Goal: Transaction & Acquisition: Purchase product/service

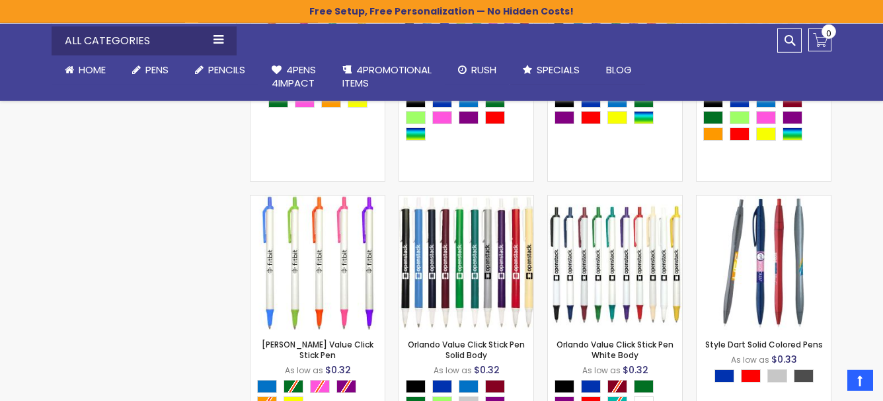
scroll to position [890, 0]
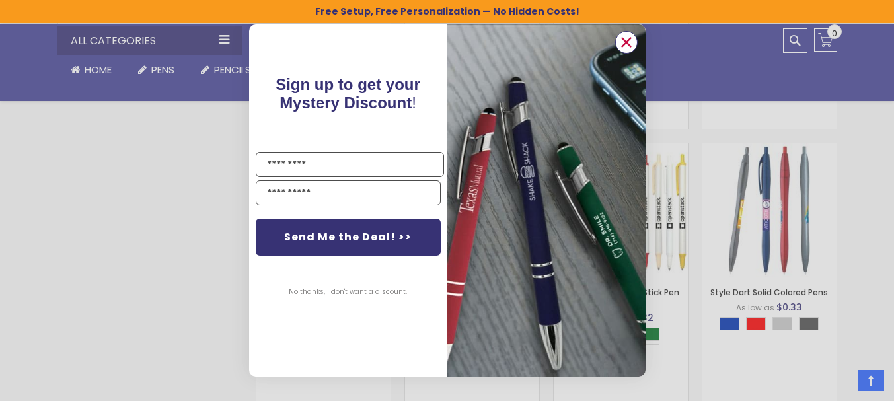
click at [628, 39] on circle "Close dialog" at bounding box center [626, 42] width 20 height 20
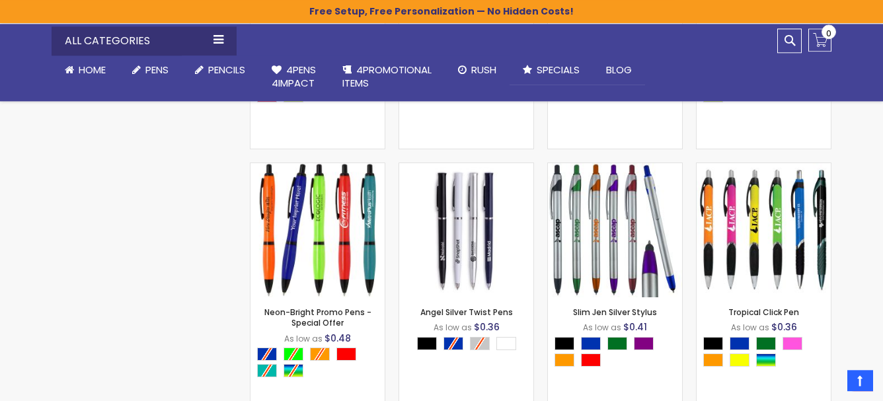
scroll to position [1709, 0]
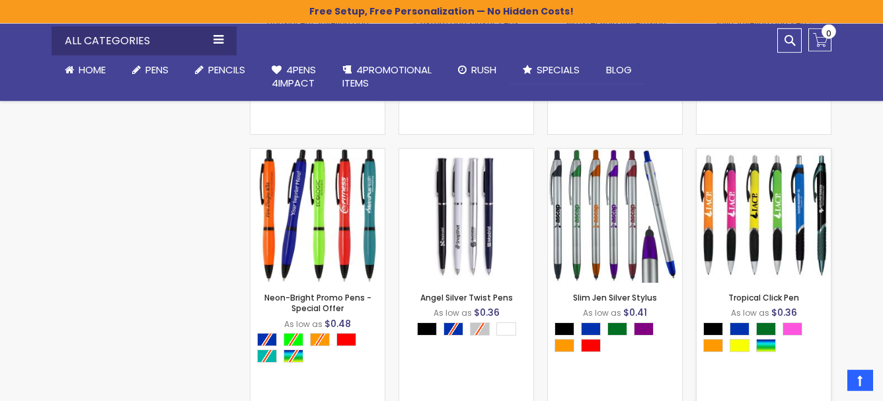
click at [790, 223] on img at bounding box center [763, 216] width 134 height 134
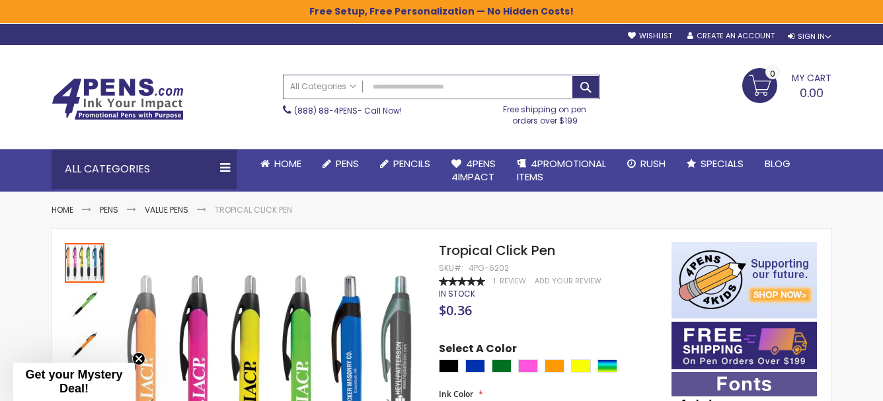
click at [392, 89] on input "Search" at bounding box center [441, 86] width 316 height 23
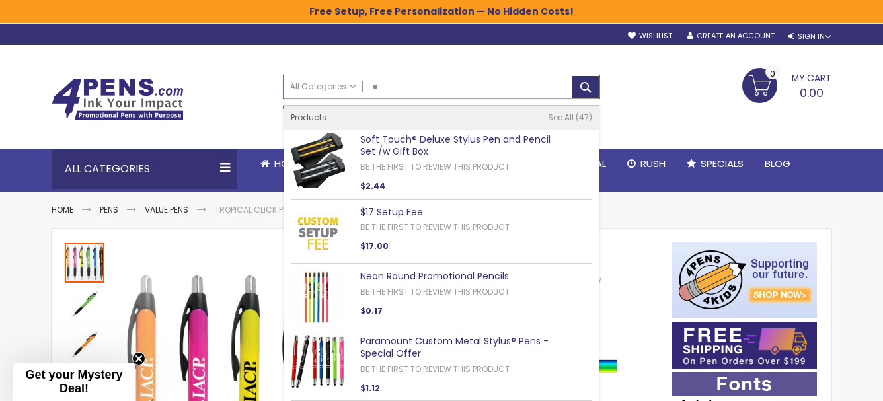
type input "*"
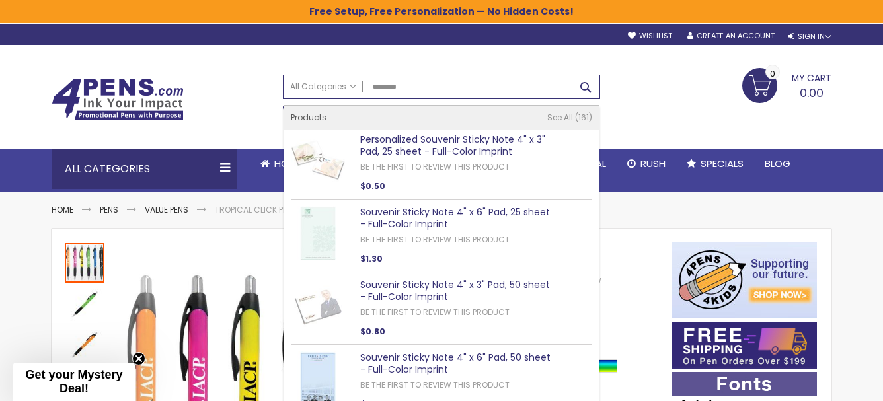
click at [591, 86] on button "Search" at bounding box center [585, 87] width 26 height 22
type input "*********"
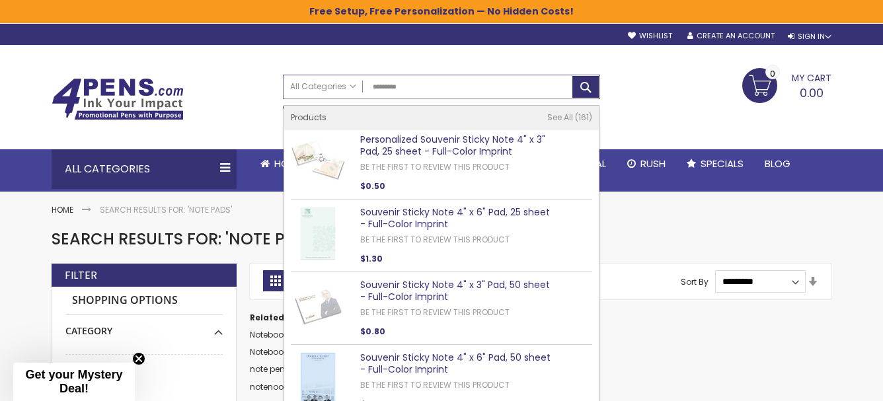
click at [413, 95] on input "*********" at bounding box center [441, 86] width 316 height 23
type input "*"
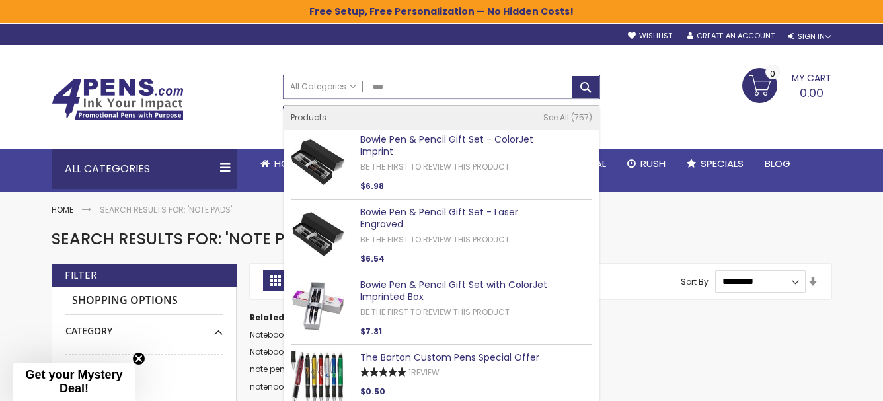
type input "****"
click at [330, 363] on img at bounding box center [318, 378] width 54 height 54
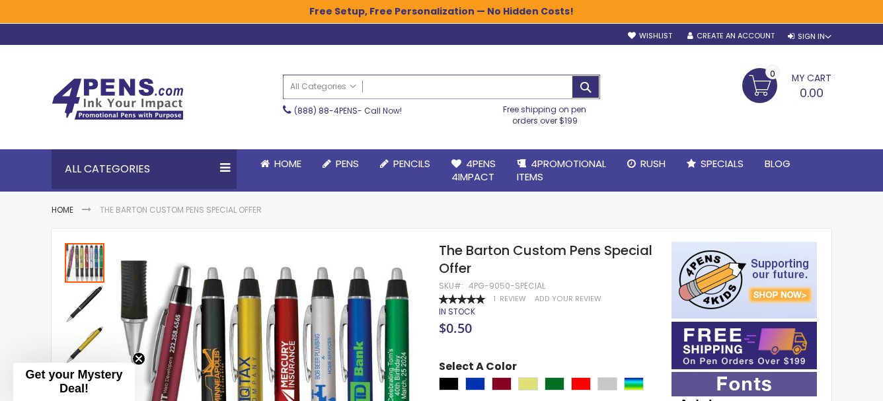
click at [461, 87] on input "Search" at bounding box center [441, 86] width 316 height 23
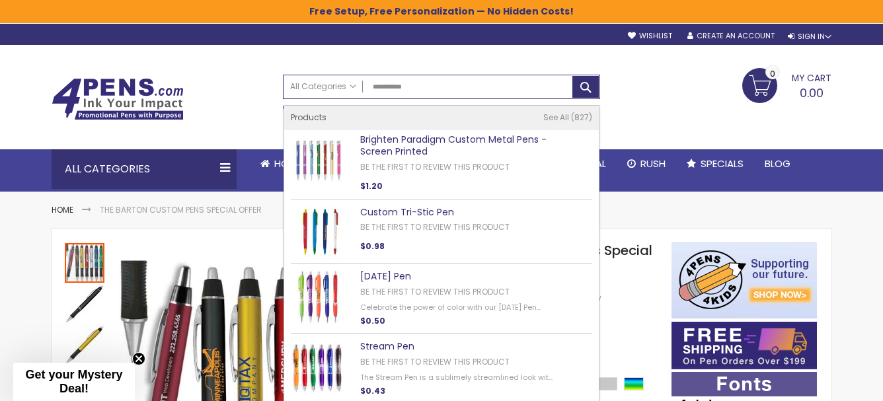
click at [332, 364] on img at bounding box center [318, 367] width 54 height 54
type input "**********"
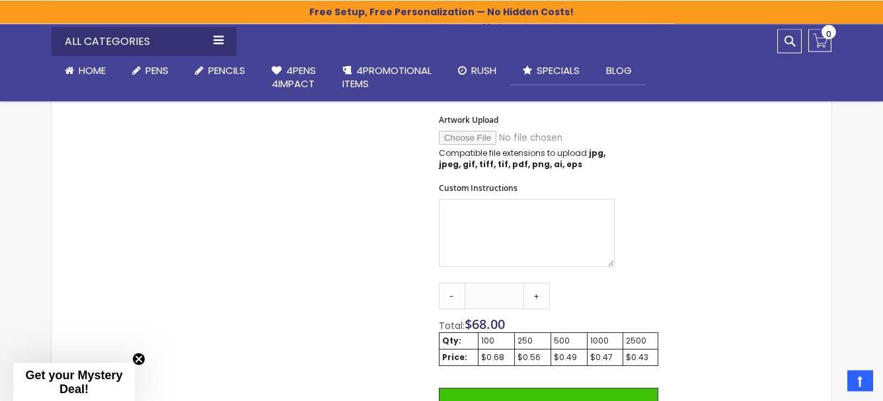
scroll to position [650, 0]
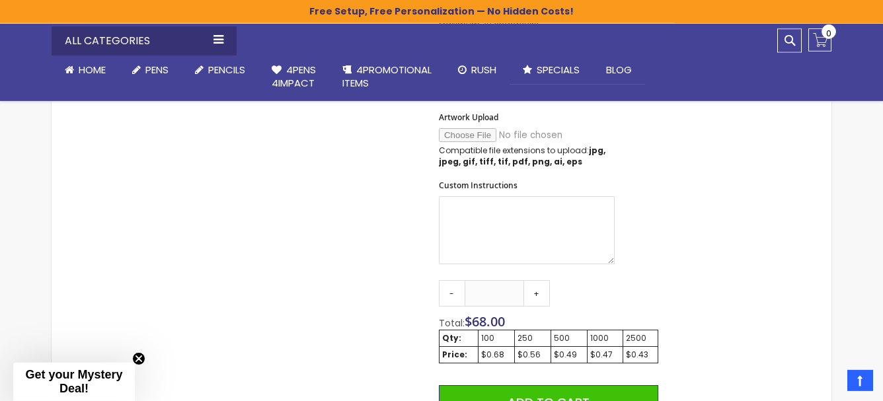
click at [489, 334] on div "100" at bounding box center [496, 338] width 30 height 11
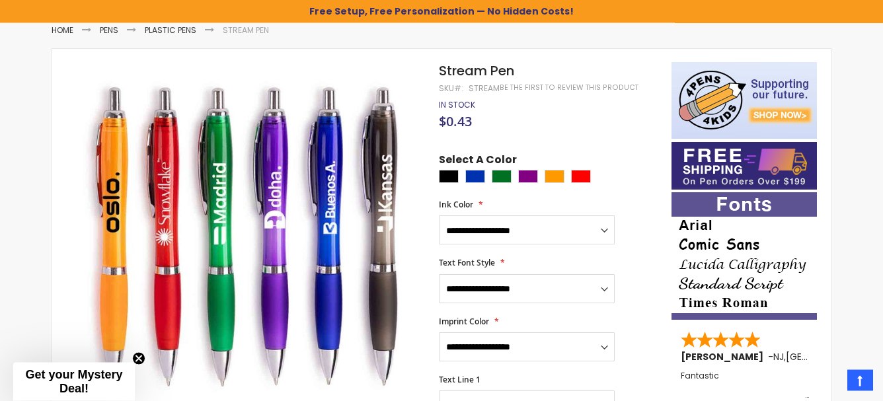
scroll to position [9, 0]
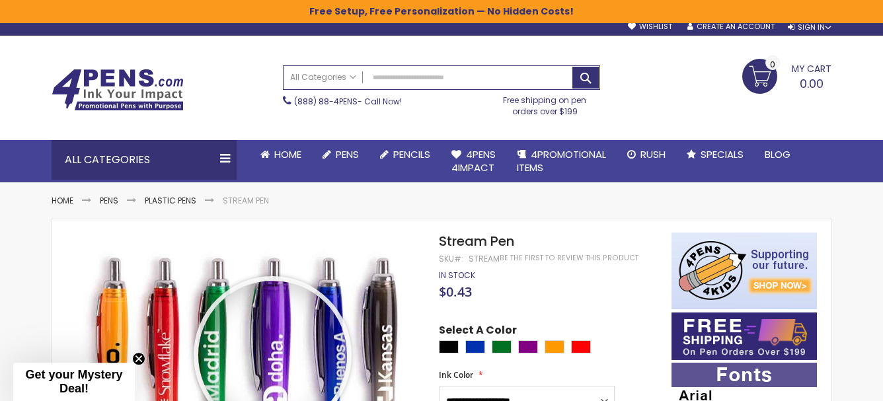
click at [272, 355] on div at bounding box center [272, 355] width 149 height 149
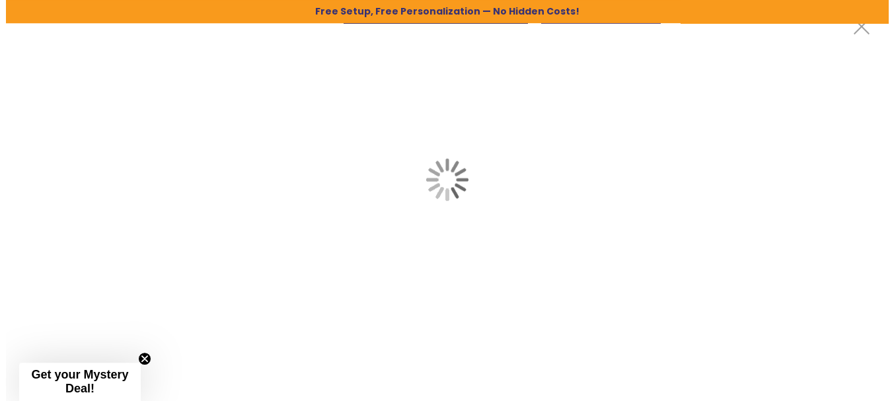
scroll to position [0, 0]
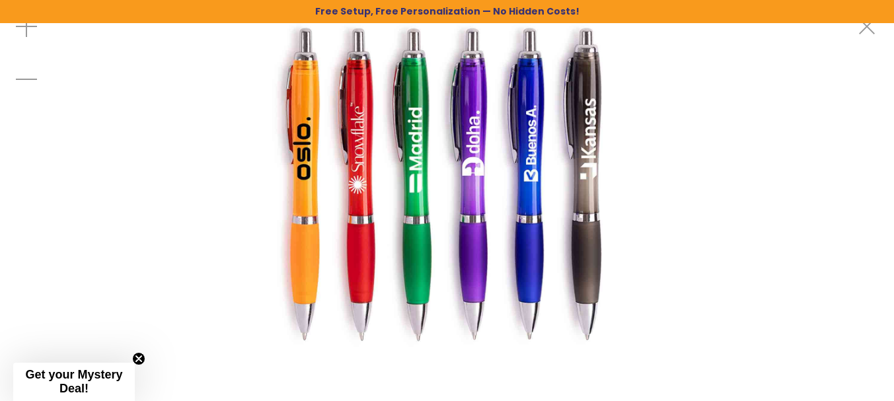
click at [443, 268] on img at bounding box center [447, 179] width 359 height 359
click at [877, 34] on div "Exit fullscreen" at bounding box center [867, 26] width 53 height 53
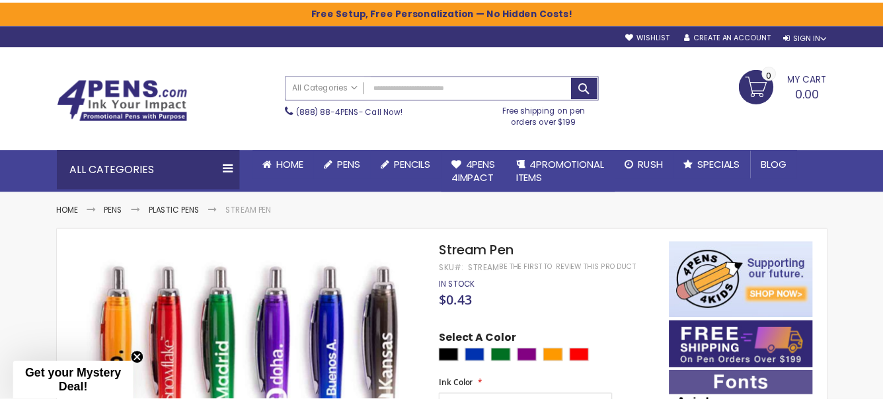
scroll to position [9, 0]
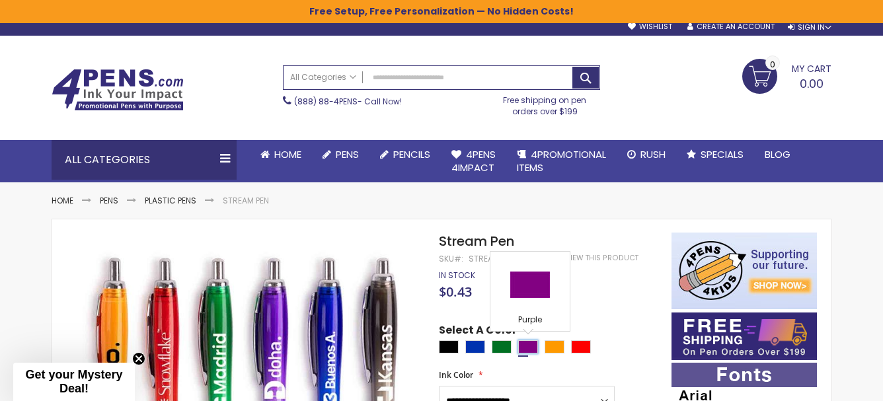
click at [529, 345] on div "Purple" at bounding box center [528, 346] width 20 height 13
type input "****"
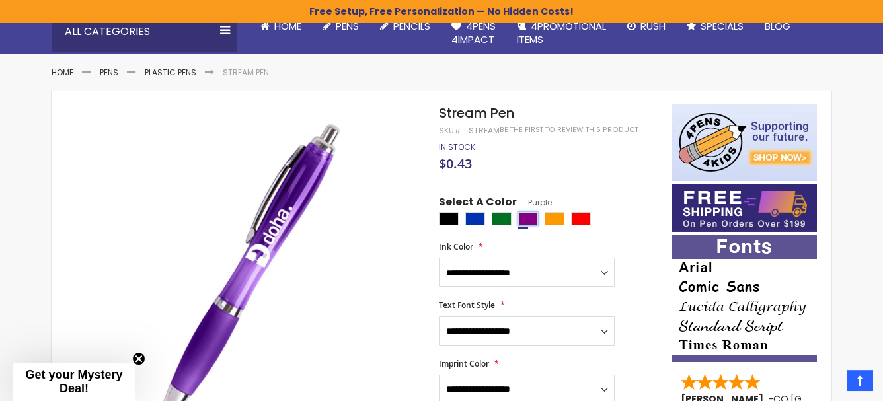
scroll to position [134, 0]
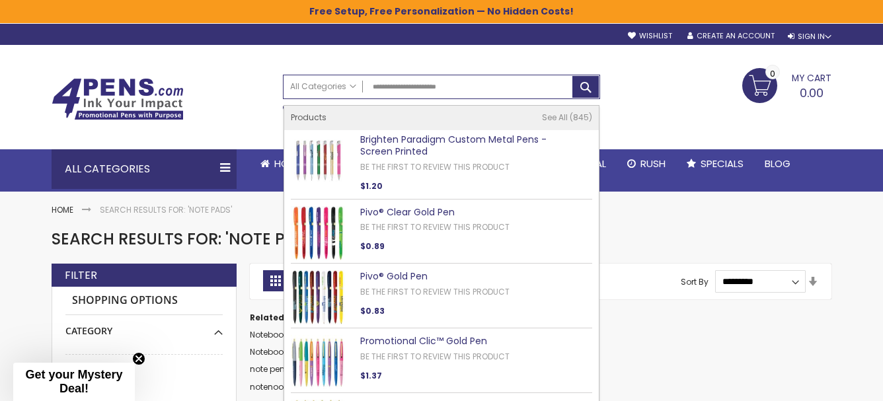
click at [513, 128] on div "Products See All 845" at bounding box center [441, 118] width 314 height 24
type input "**********"
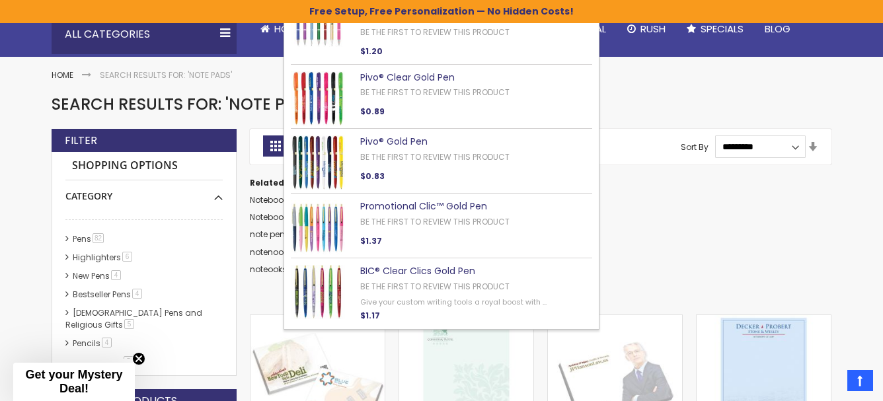
scroll to position [168, 0]
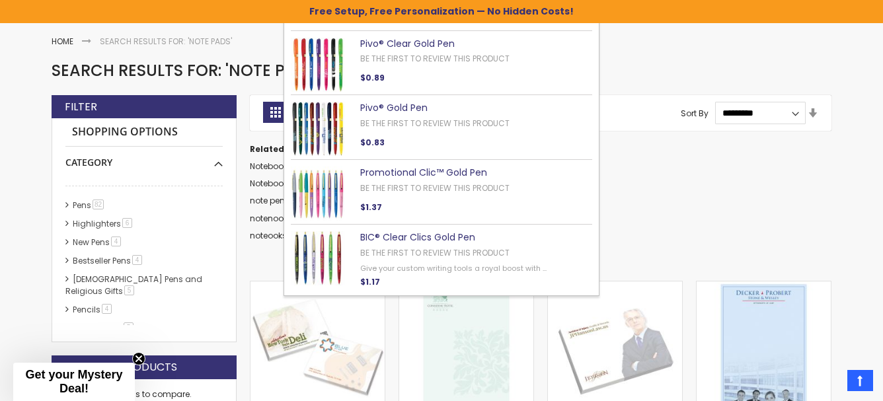
click at [401, 108] on link "Pivo® Gold Pen" at bounding box center [393, 107] width 67 height 13
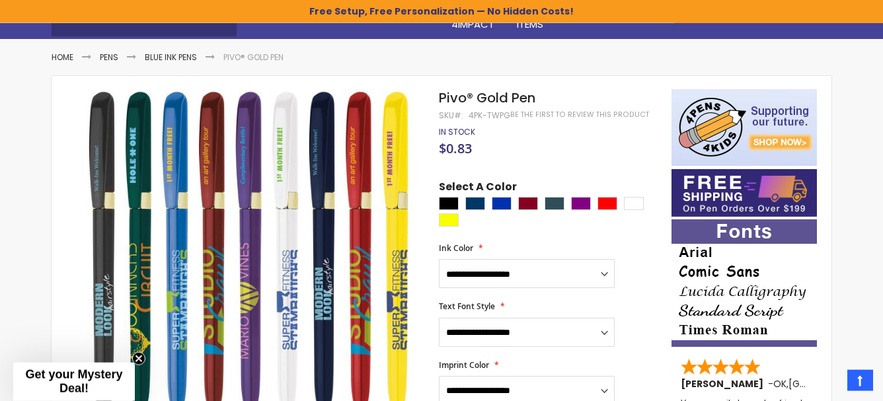
scroll to position [146, 0]
